Goal: Task Accomplishment & Management: Manage account settings

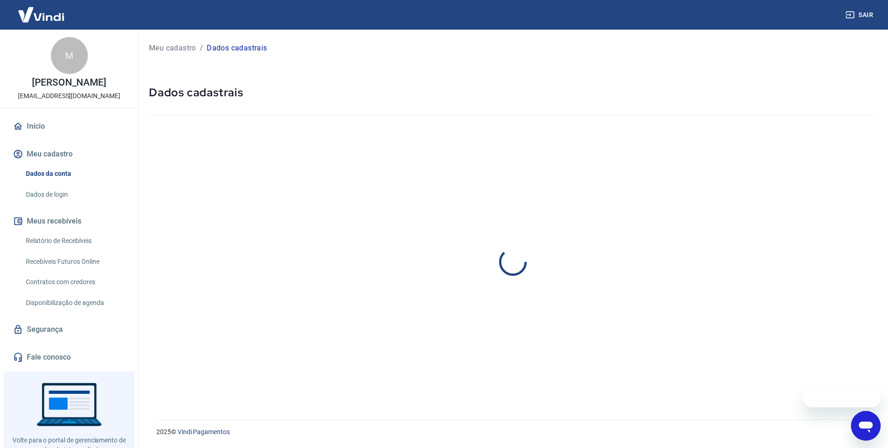
select select "SP"
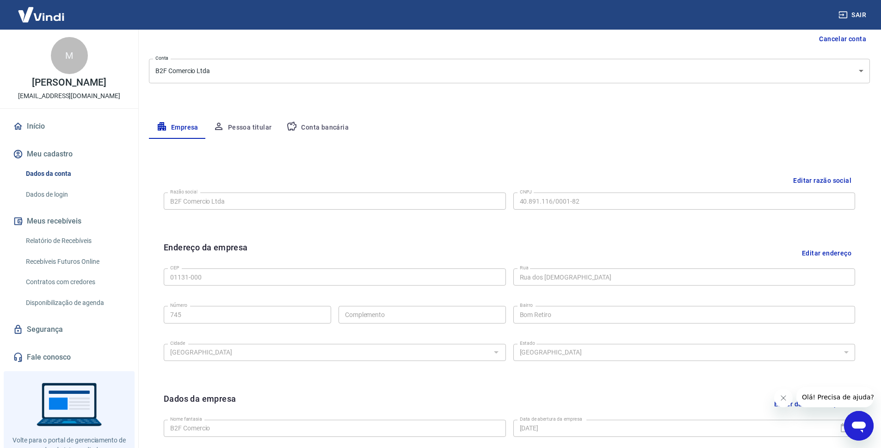
scroll to position [219, 0]
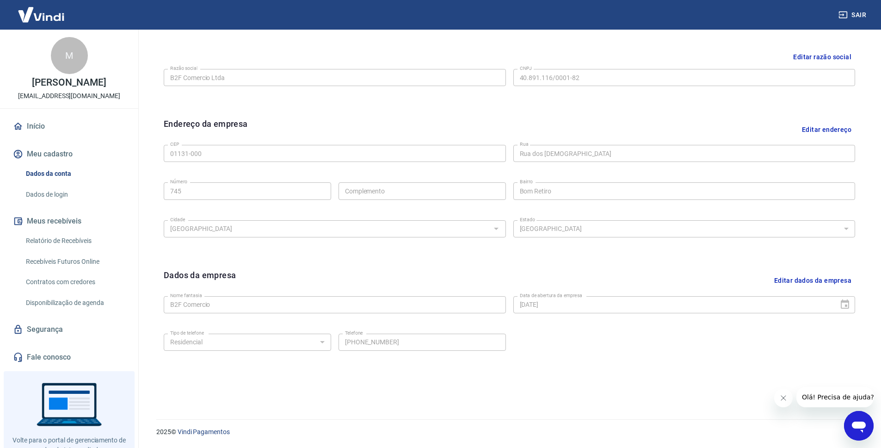
click at [840, 281] on button "Editar dados da empresa" at bounding box center [812, 281] width 85 height 24
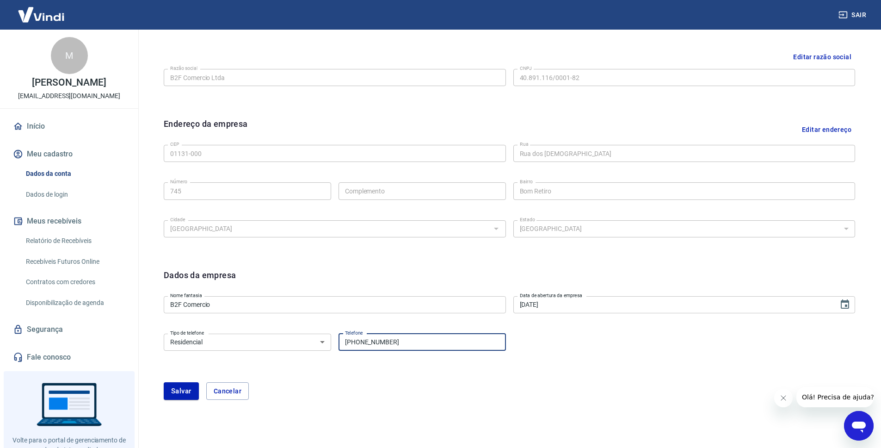
drag, startPoint x: 452, startPoint y: 341, endPoint x: 277, endPoint y: 342, distance: 175.3
click at [277, 342] on div "Tipo de telefone Residencial Comercial Tipo de telefone Telefone [PHONE_NUMBER]…" at bounding box center [335, 341] width 342 height 23
type input "[PHONE_NUMBER]"
click at [190, 390] on button "Salvar" at bounding box center [181, 391] width 35 height 18
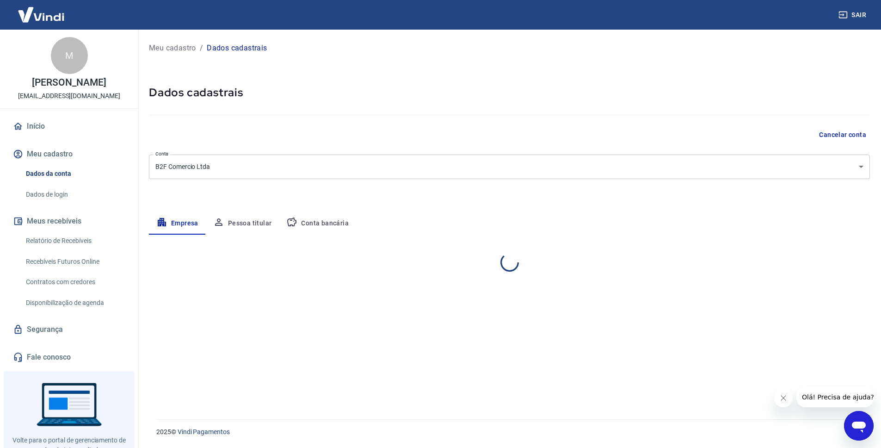
scroll to position [0, 0]
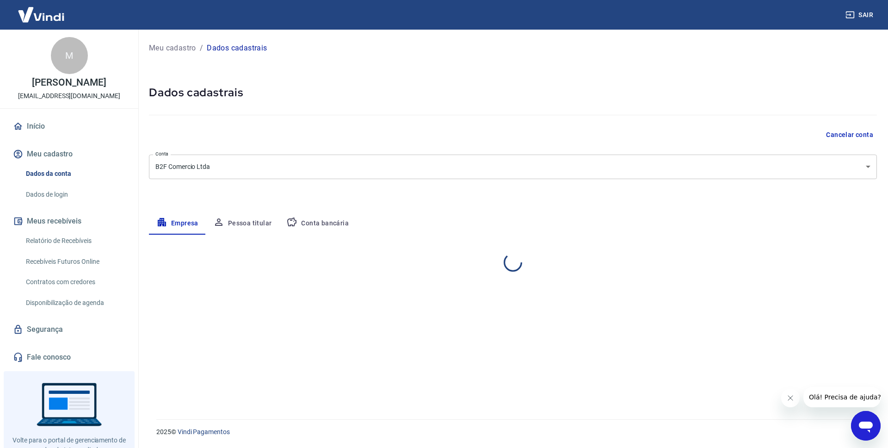
select select "SP"
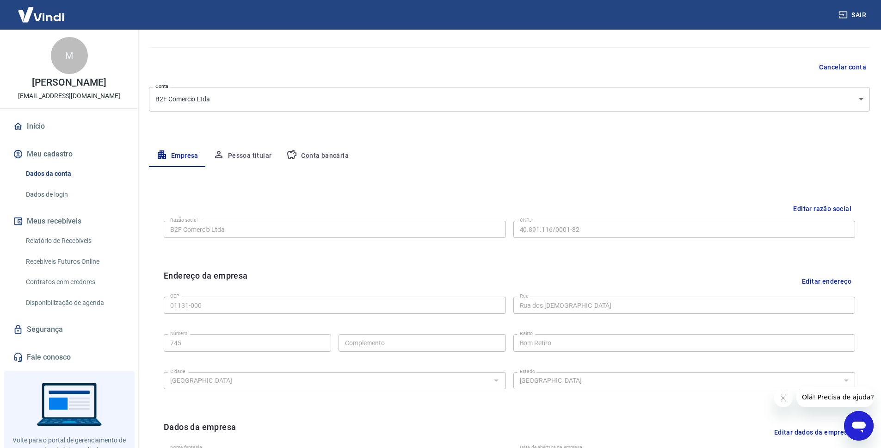
scroll to position [219, 0]
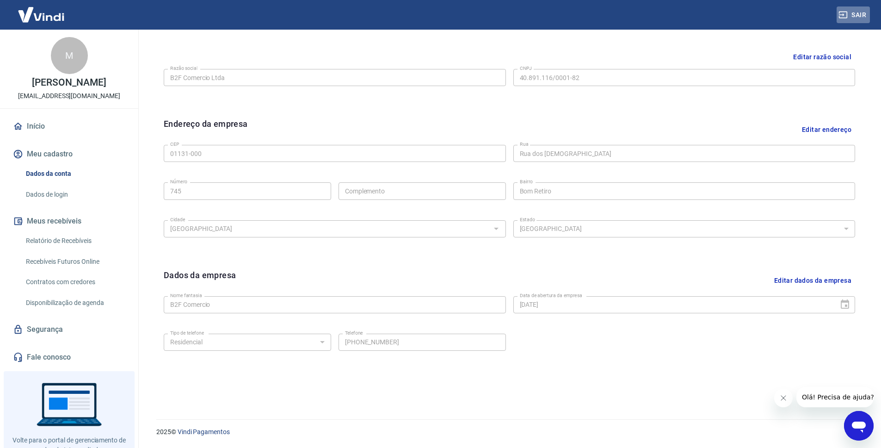
click at [847, 15] on icon "button" at bounding box center [842, 14] width 9 height 9
